Goal: Find specific page/section: Find specific page/section

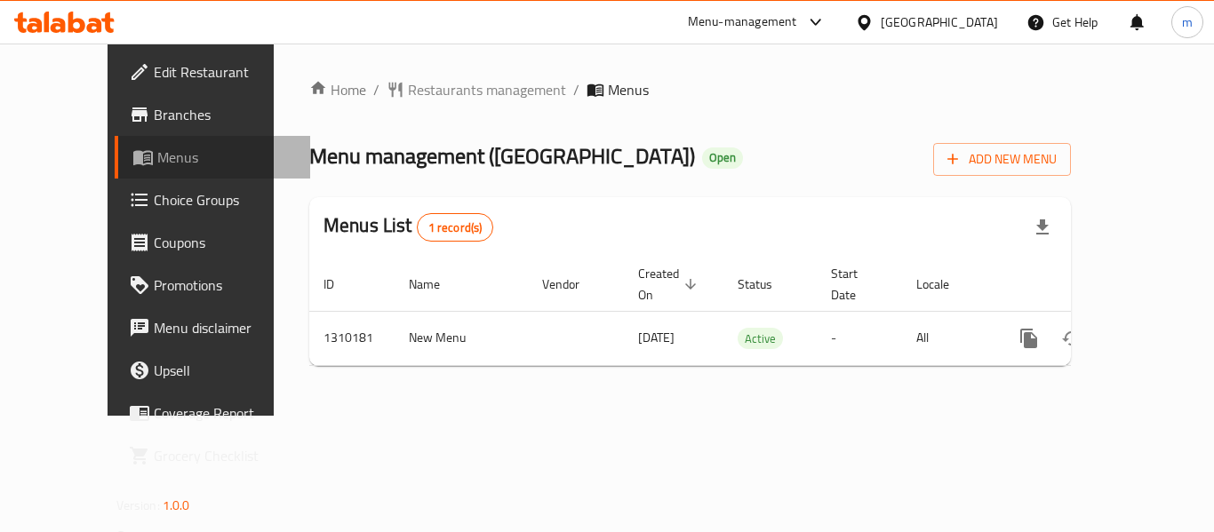
click at [157, 149] on span "Menus" at bounding box center [226, 157] width 139 height 21
click at [154, 115] on span "Branches" at bounding box center [225, 114] width 142 height 21
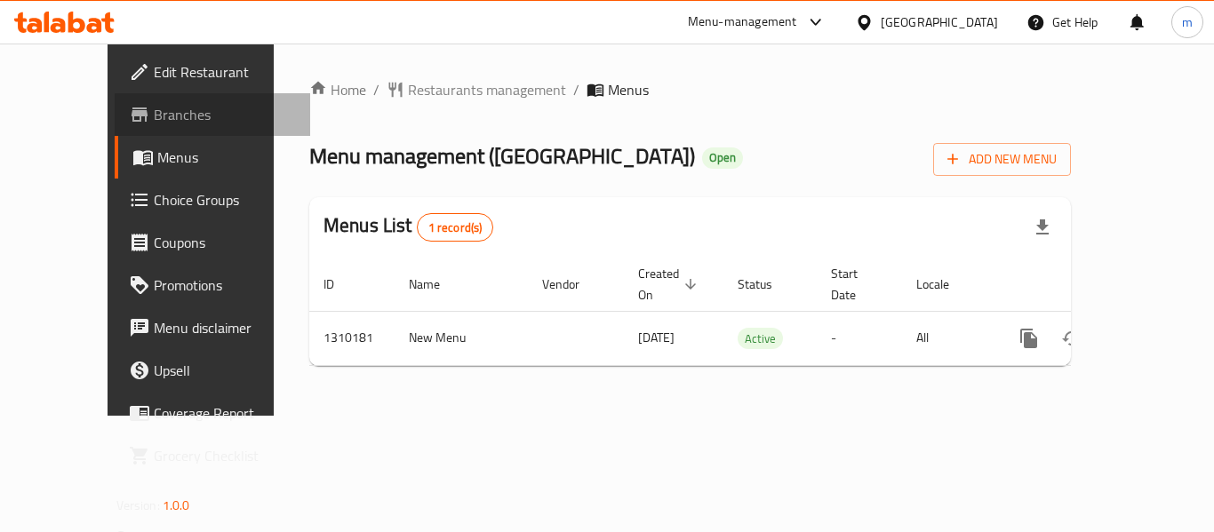
click at [154, 104] on span "Branches" at bounding box center [225, 114] width 142 height 21
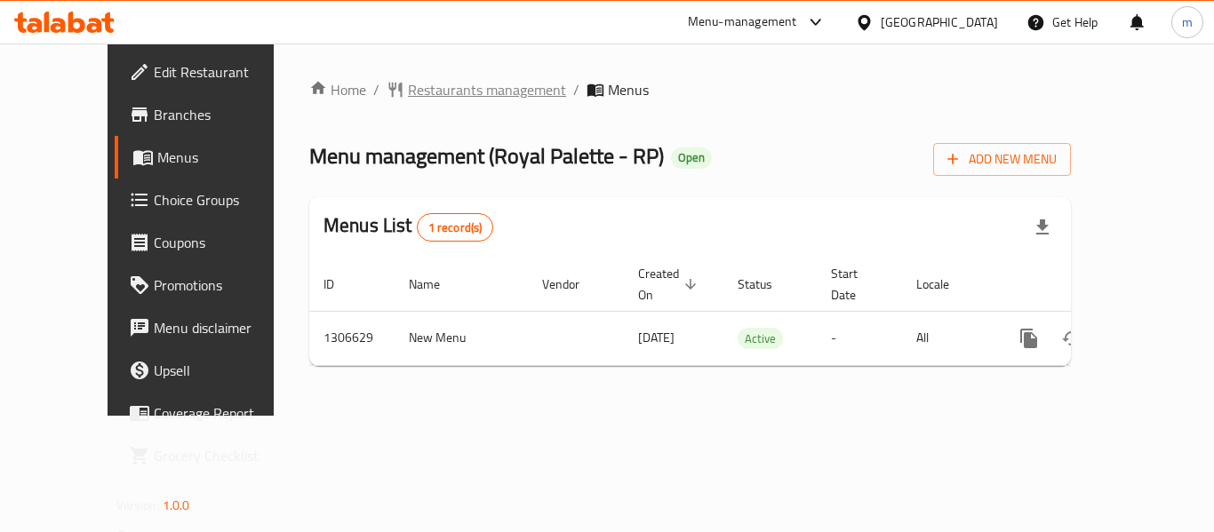
click at [411, 100] on span "Restaurants management" at bounding box center [487, 89] width 158 height 21
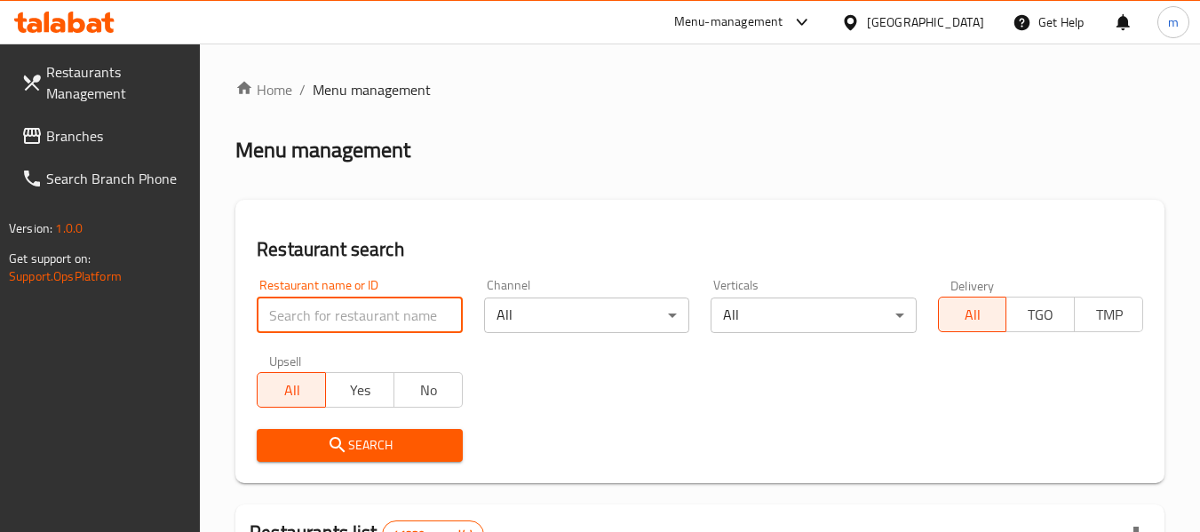
click at [392, 315] on input "search" at bounding box center [359, 316] width 205 height 36
paste input "704099"
type input "704099"
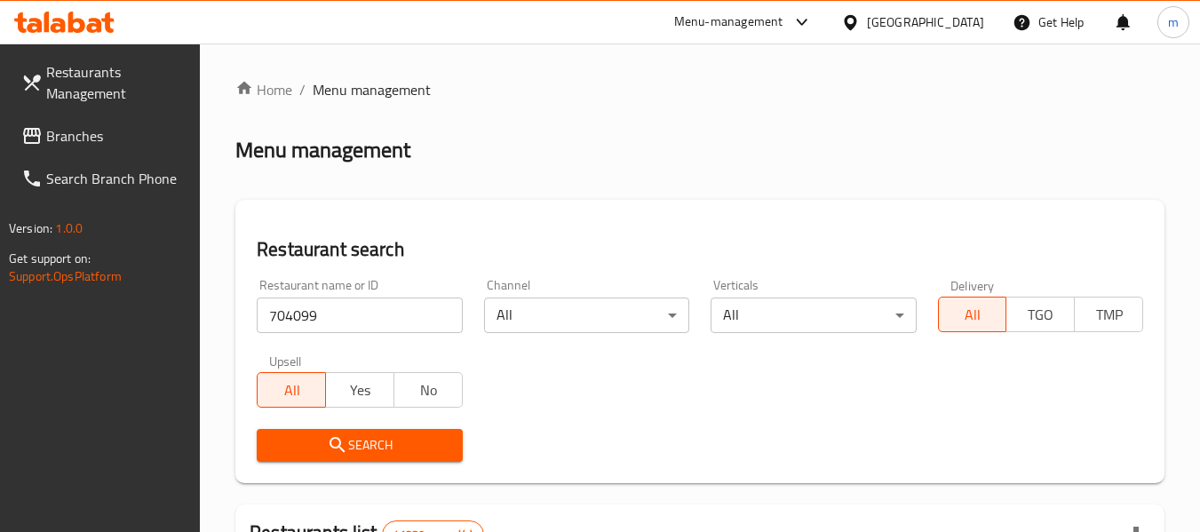
click at [355, 461] on button "Search" at bounding box center [359, 445] width 205 height 33
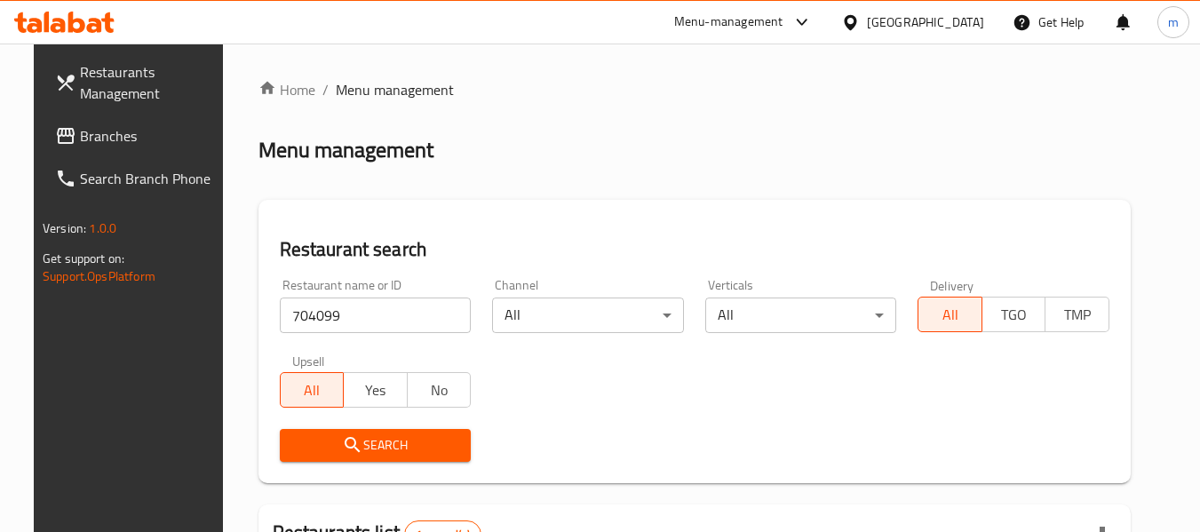
click at [919, 12] on div "United Arab Emirates" at bounding box center [925, 22] width 117 height 20
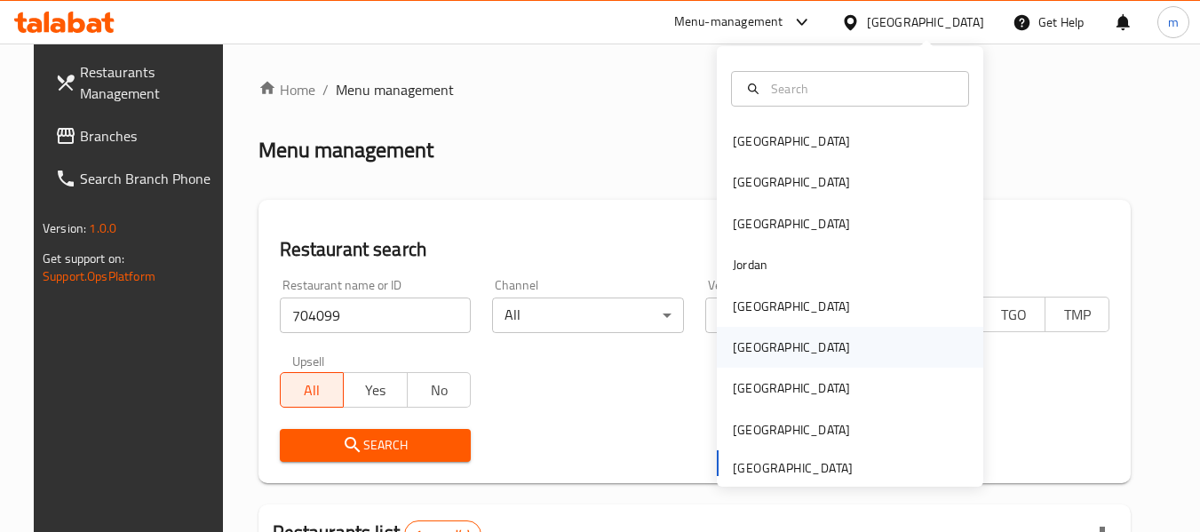
click at [754, 354] on div "[GEOGRAPHIC_DATA]" at bounding box center [792, 347] width 146 height 41
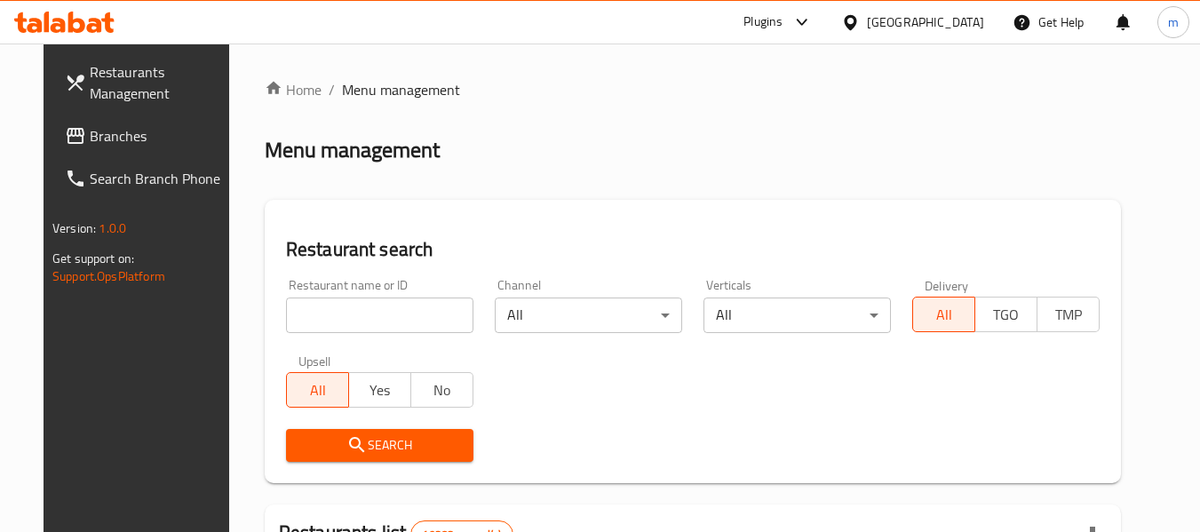
click at [91, 147] on span "Branches" at bounding box center [160, 135] width 140 height 21
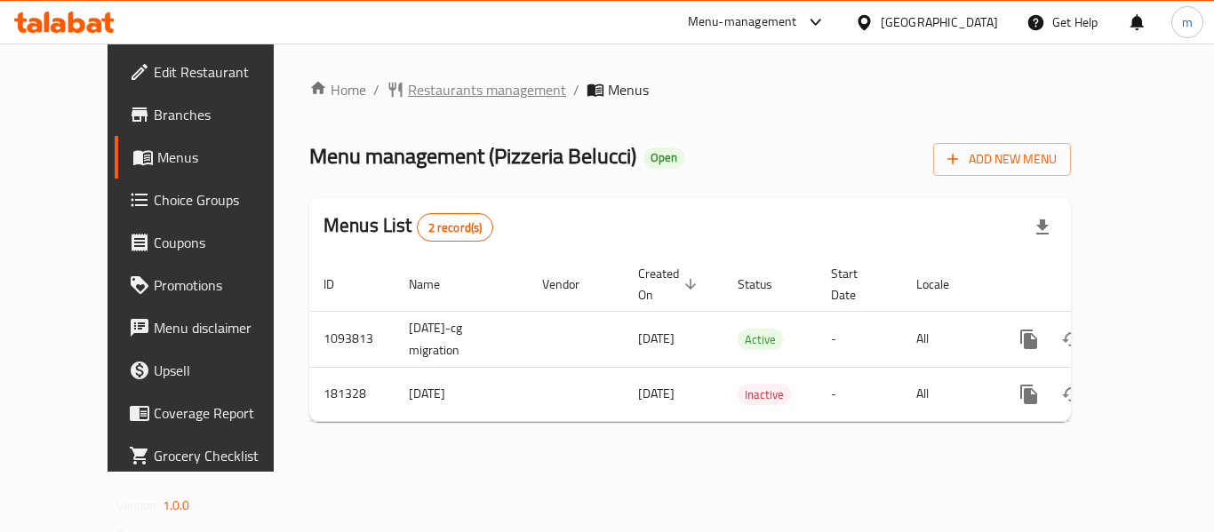
click at [408, 95] on span "Restaurants management" at bounding box center [487, 89] width 158 height 21
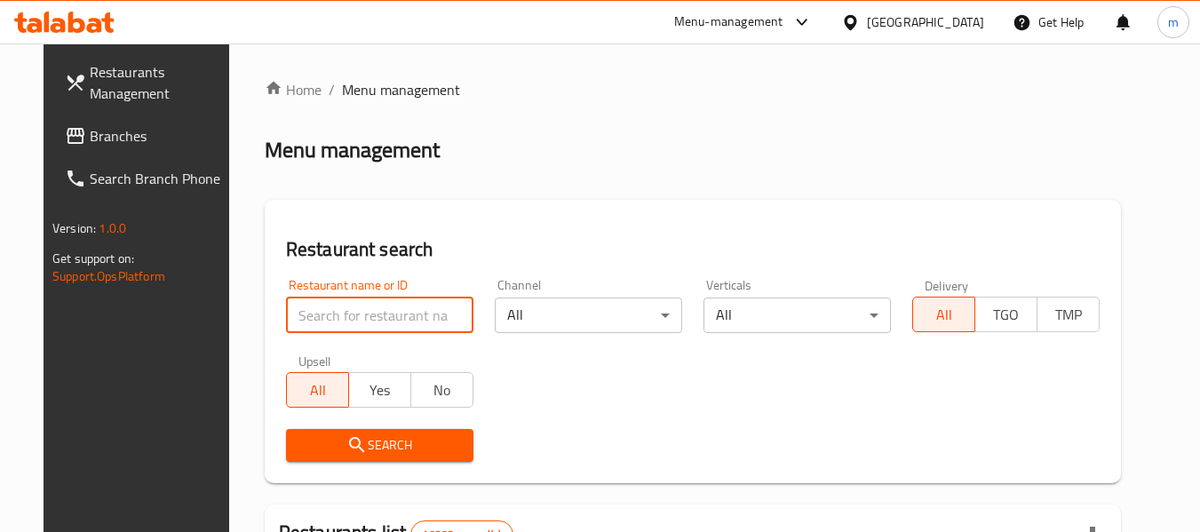
click at [363, 319] on input "search" at bounding box center [379, 316] width 187 height 36
paste input "619197"
type input "619197"
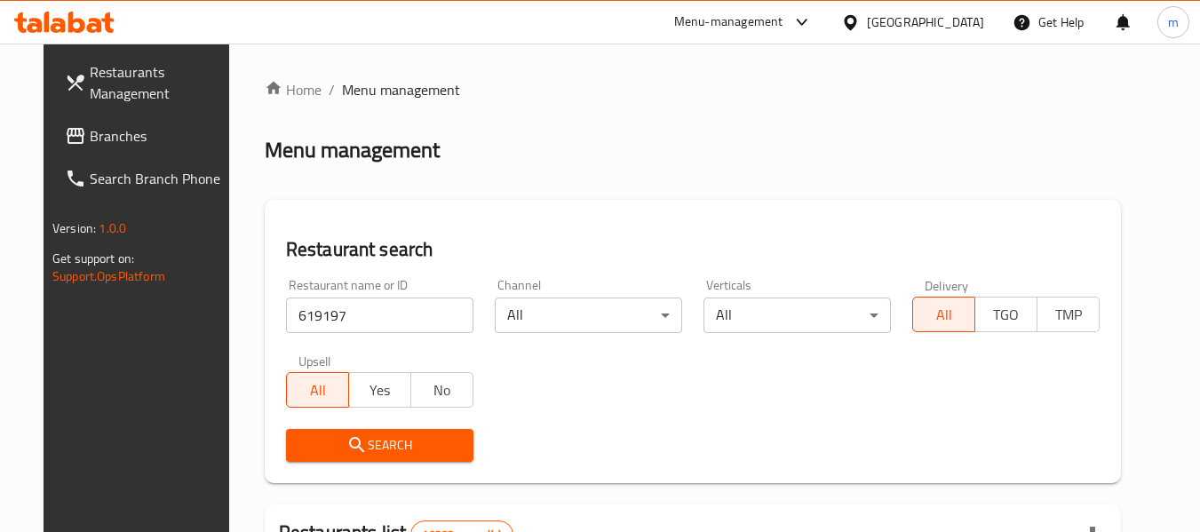
click at [401, 443] on span "Search" at bounding box center [379, 446] width 159 height 22
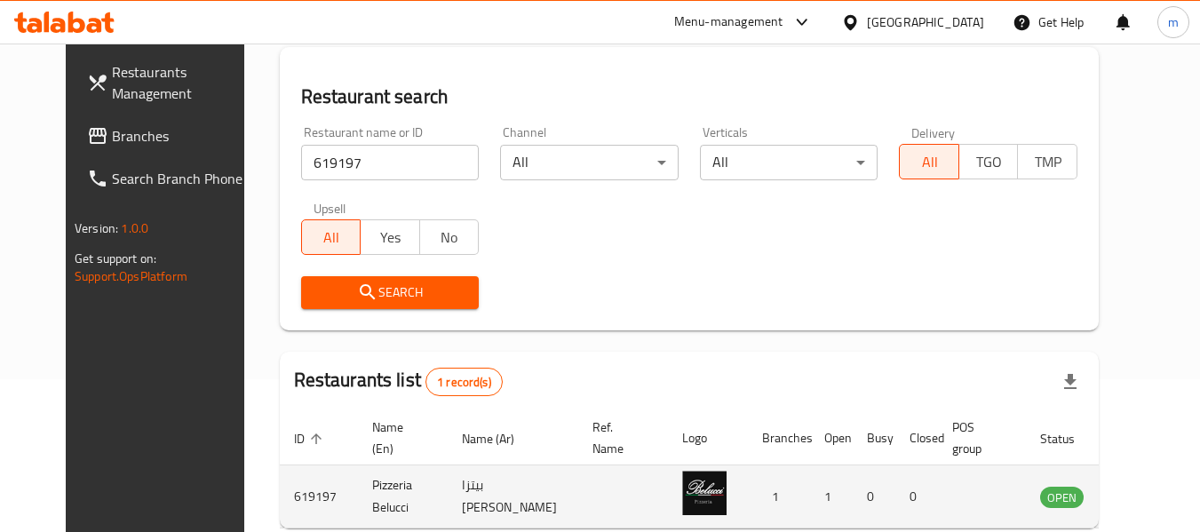
scroll to position [238, 0]
